Goal: Information Seeking & Learning: Learn about a topic

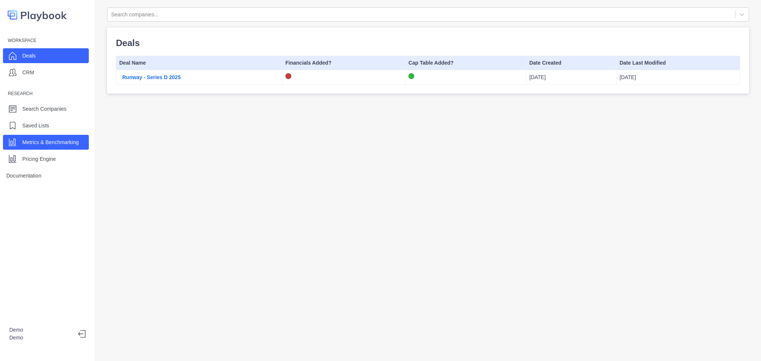
click at [57, 147] on div "Metrics & Benchmarking" at bounding box center [50, 142] width 56 height 11
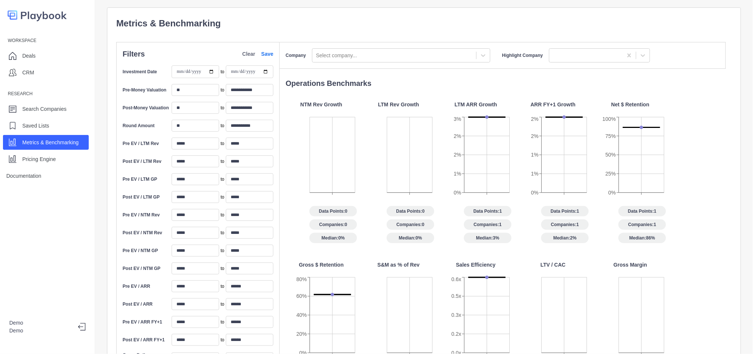
click at [364, 44] on div "Company Select company... Highlight Company" at bounding box center [503, 55] width 446 height 27
drag, startPoint x: 361, startPoint y: 51, endPoint x: 361, endPoint y: 56, distance: 5.6
click at [361, 56] on div "Company Select company... Highlight Company" at bounding box center [503, 55] width 446 height 27
click at [361, 56] on div at bounding box center [394, 55] width 156 height 9
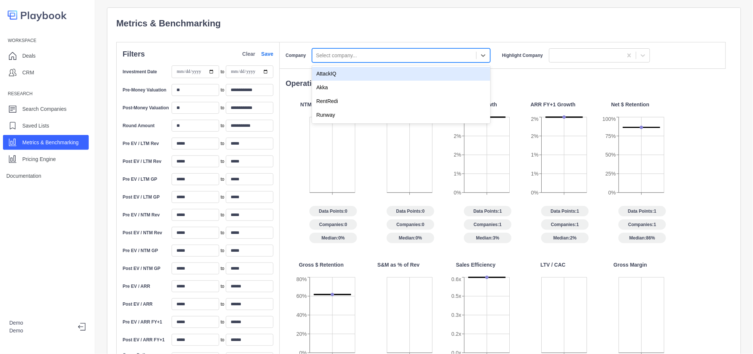
click at [361, 56] on div at bounding box center [394, 55] width 156 height 9
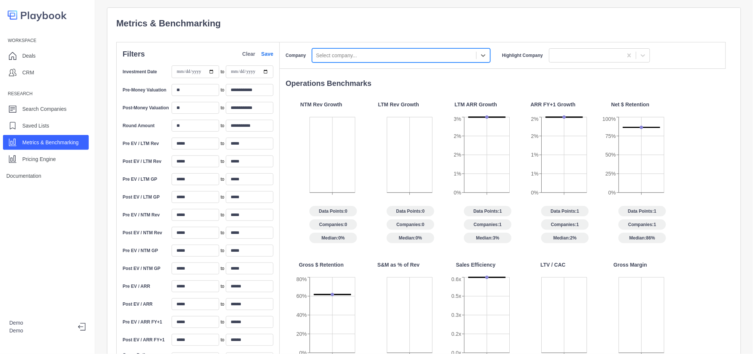
click at [370, 29] on p "Metrics & Benchmarking" at bounding box center [423, 23] width 615 height 13
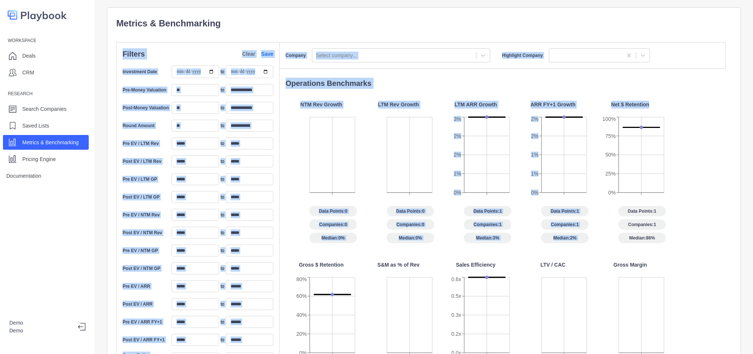
drag, startPoint x: 373, startPoint y: 20, endPoint x: 609, endPoint y: 197, distance: 295.1
click at [609, 197] on div "**********" at bounding box center [423, 288] width 615 height 542
click at [520, 86] on p "Operations Benchmarks" at bounding box center [506, 83] width 440 height 11
